Goal: Information Seeking & Learning: Learn about a topic

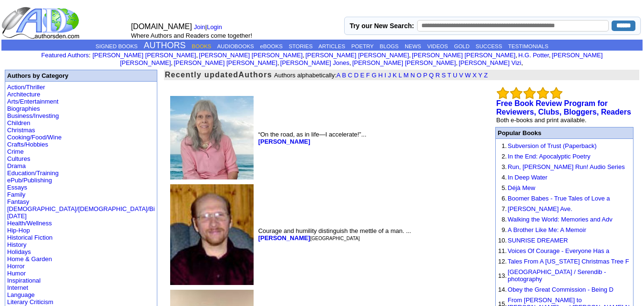
click at [193, 44] on link "BOOKS" at bounding box center [202, 46] width 20 height 6
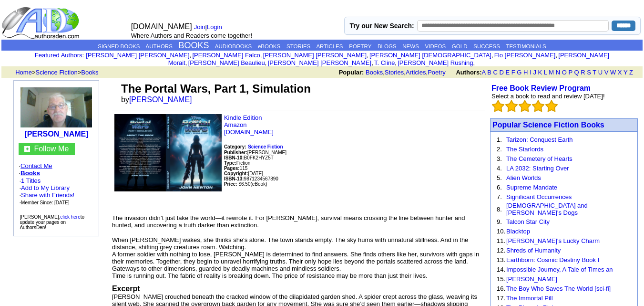
click at [49, 162] on link "Contact Me" at bounding box center [36, 165] width 31 height 7
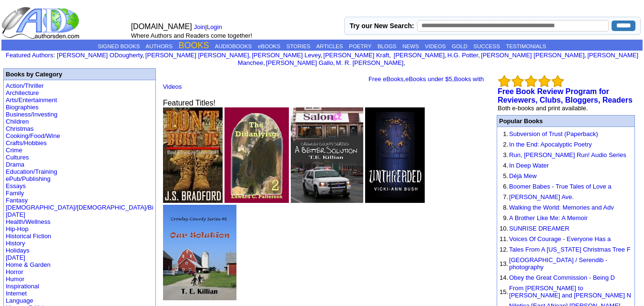
click at [194, 41] on link "BOOKS" at bounding box center [194, 46] width 31 height 10
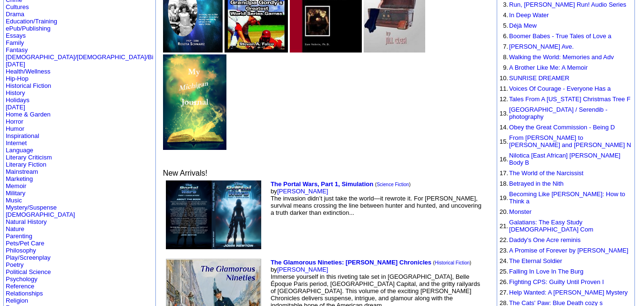
scroll to position [151, 0]
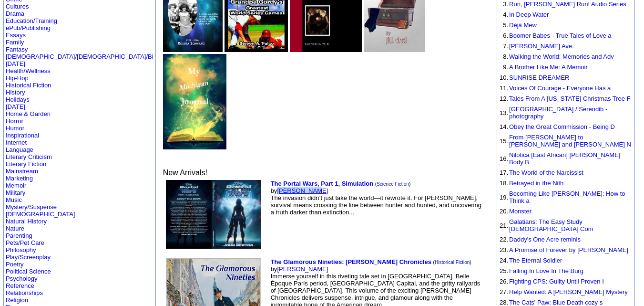
drag, startPoint x: 218, startPoint y: 78, endPoint x: 254, endPoint y: 80, distance: 35.8
click at [271, 180] on font "The Portal Wars, Part 1, Simulation ( Science Fiction ) by [PERSON_NAME] The in…" at bounding box center [376, 198] width 211 height 36
copy link "[PERSON_NAME]"
click at [269, 178] on td "The Portal Wars, Part 1, Simulation ( Science Fiction ) by [PERSON_NAME] The in…" at bounding box center [378, 214] width 218 height 72
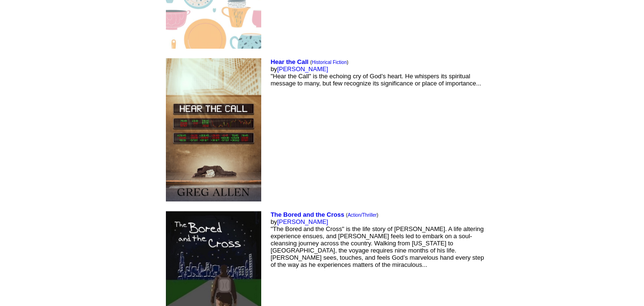
scroll to position [4377, 0]
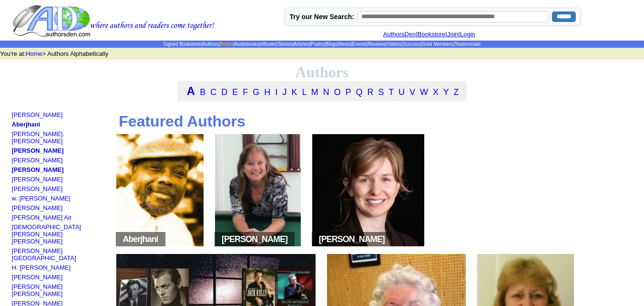
click at [220, 44] on link "Books" at bounding box center [226, 43] width 13 height 5
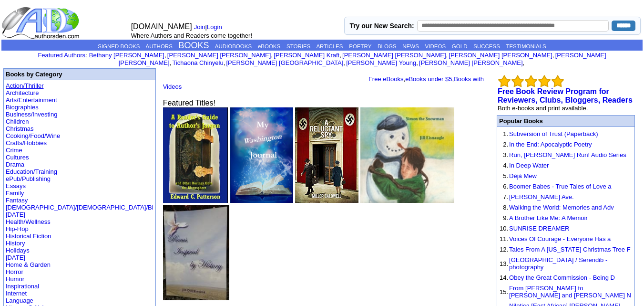
click at [37, 82] on link "Action/Thriller" at bounding box center [25, 85] width 38 height 7
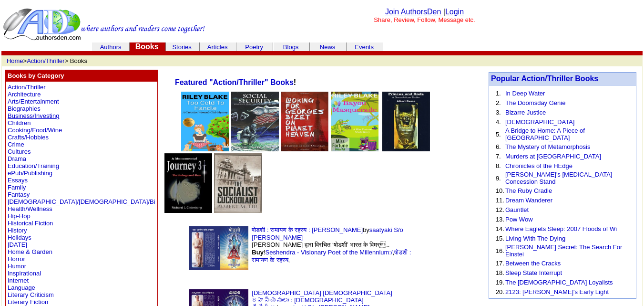
click at [22, 114] on link "Business/Investing" at bounding box center [33, 115] width 51 height 7
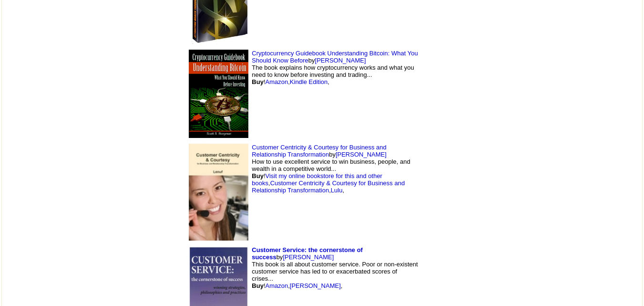
scroll to position [8839, 0]
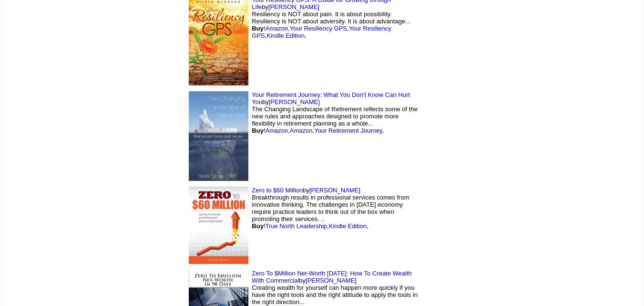
scroll to position [2962, 0]
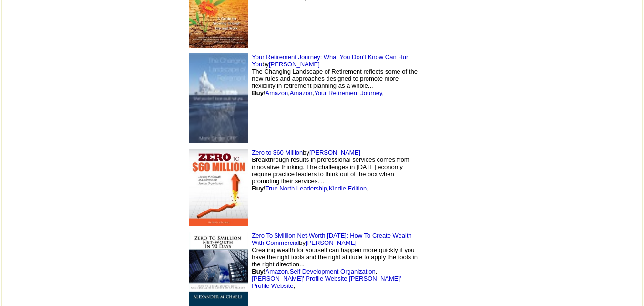
drag, startPoint x: 0, startPoint y: 0, endPoint x: 263, endPoint y: 233, distance: 351.6
click at [263, 233] on td "Zero To $Million Net-Worth In 90 Days: How To Create Wealth With Commercial by …" at bounding box center [302, 269] width 238 height 81
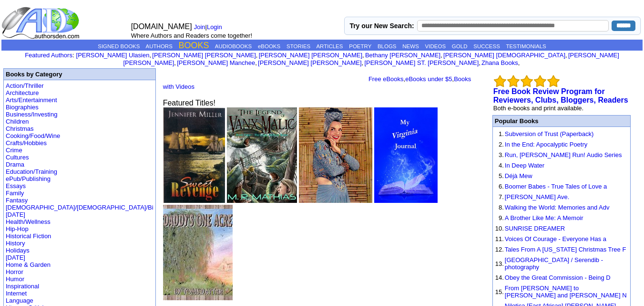
click at [179, 44] on link "BOOKS" at bounding box center [194, 46] width 31 height 10
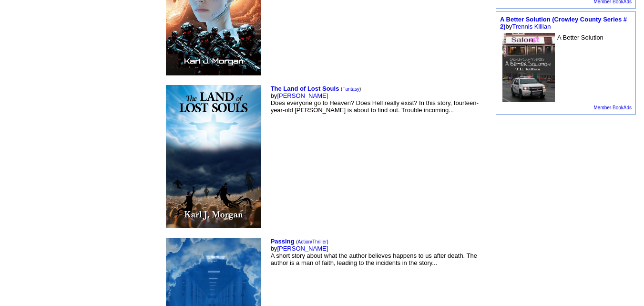
scroll to position [1475, 0]
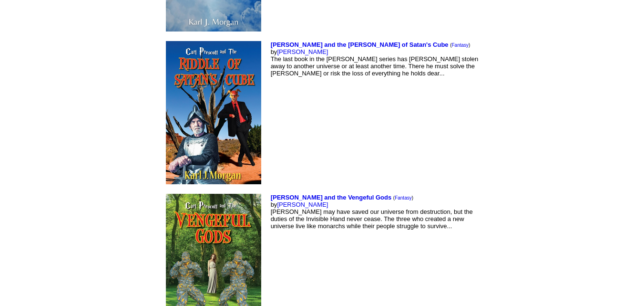
scroll to position [1827, 0]
